Goal: Task Accomplishment & Management: Manage account settings

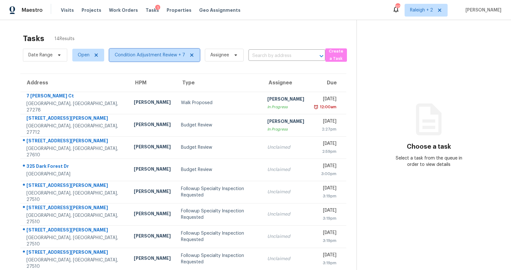
click at [142, 56] on span "Condition Adjustment Review + 7" at bounding box center [150, 55] width 70 height 6
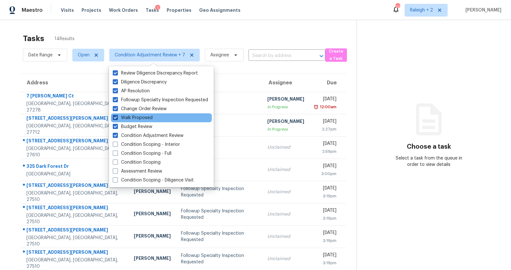
click at [116, 117] on span at bounding box center [115, 117] width 5 height 5
click at [116, 117] on input "Walk Proposed" at bounding box center [115, 117] width 4 height 4
checkbox input "false"
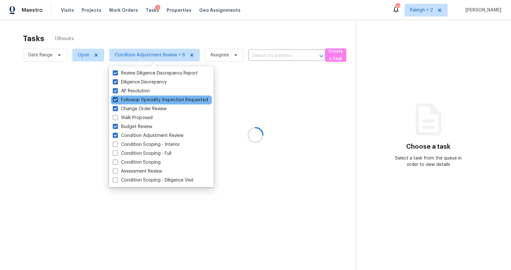
click at [114, 101] on span at bounding box center [115, 99] width 5 height 5
click at [114, 101] on input "Followup Specialty Inspection Requested" at bounding box center [115, 99] width 4 height 4
checkbox input "false"
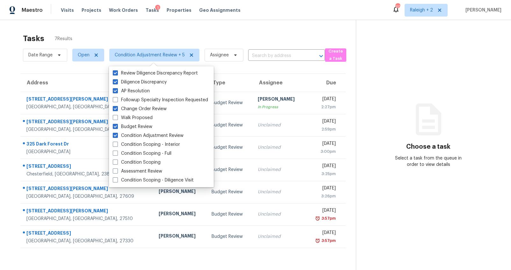
click at [14, 96] on div "Address HPM Type Assignee Due 109 Clancey Ct Durham, NC, 27712 Lee Privette Bud…" at bounding box center [183, 161] width 346 height 175
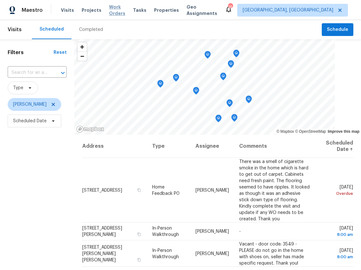
click at [125, 12] on span "Work Orders" at bounding box center [117, 10] width 16 height 13
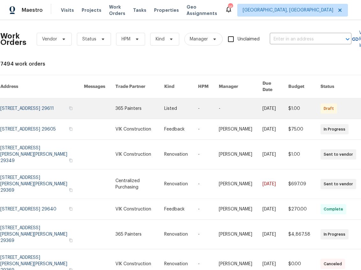
click at [33, 108] on link at bounding box center [42, 109] width 84 height 20
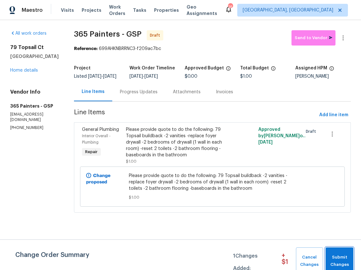
click at [345, 259] on span "Submit Changes" at bounding box center [339, 261] width 21 height 15
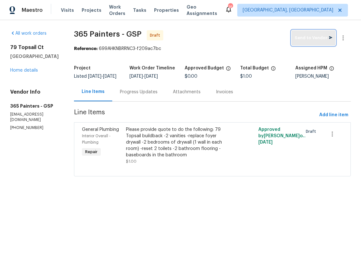
click at [306, 35] on span "Send to Vendor" at bounding box center [314, 37] width 38 height 7
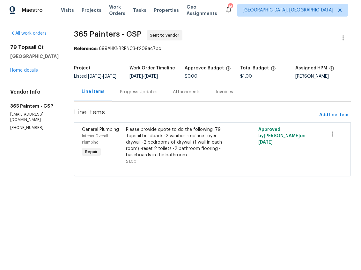
click at [128, 92] on div "Progress Updates" at bounding box center [138, 92] width 53 height 19
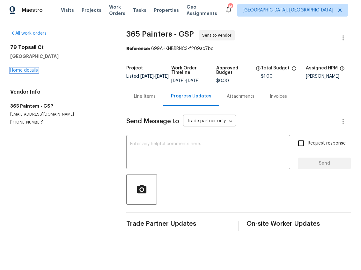
click at [34, 70] on link "Home details" at bounding box center [24, 70] width 28 height 4
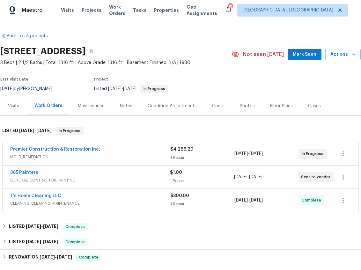
click at [222, 106] on div "Costs" at bounding box center [218, 106] width 28 height 19
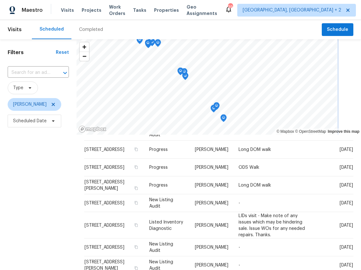
scroll to position [0, 0]
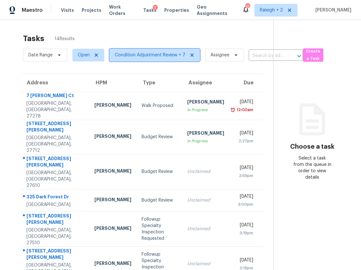
click at [129, 55] on span "Condition Adjustment Review + 7" at bounding box center [150, 55] width 70 height 6
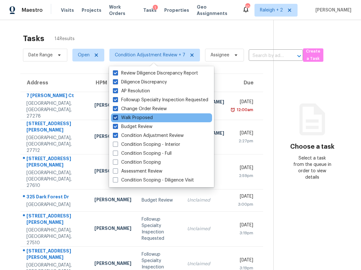
click at [115, 120] on label "Walk Proposed" at bounding box center [133, 118] width 40 height 6
click at [115, 119] on input "Walk Proposed" at bounding box center [115, 117] width 4 height 4
checkbox input "false"
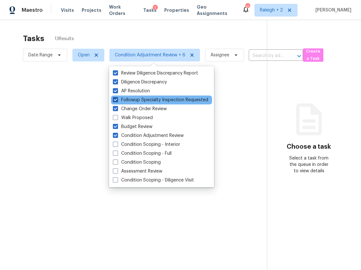
click at [116, 101] on span at bounding box center [115, 99] width 5 height 5
click at [116, 101] on input "Followup Specialty Inspection Requested" at bounding box center [115, 99] width 4 height 4
checkbox input "false"
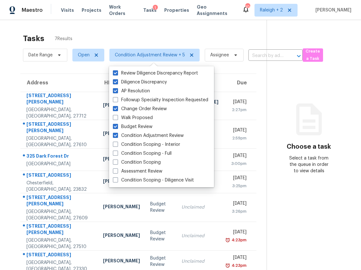
click at [14, 83] on div "Address HPM Type Assignee Due [STREET_ADDRESS][PERSON_NAME] [PERSON_NAME] Budge…" at bounding box center [138, 174] width 256 height 200
